Goal: Navigation & Orientation: Find specific page/section

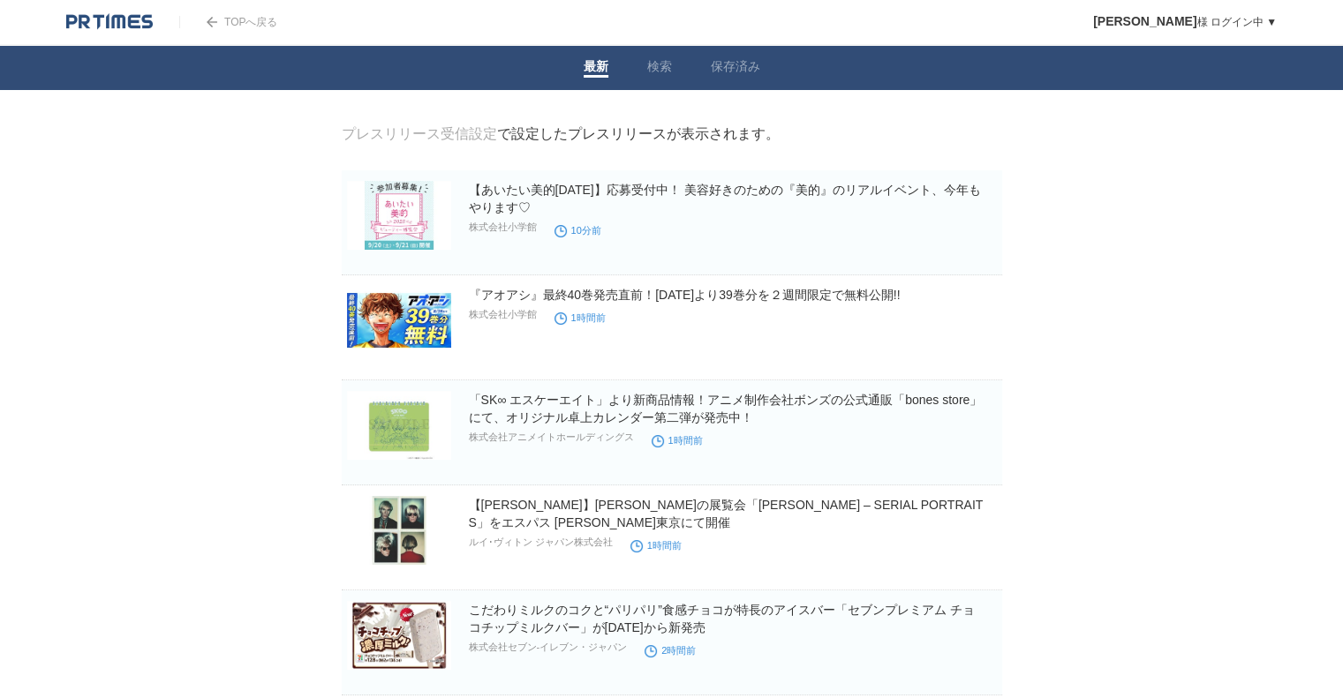
drag, startPoint x: 0, startPoint y: 0, endPoint x: 235, endPoint y: 184, distance: 298.2
